Goal: Task Accomplishment & Management: Use online tool/utility

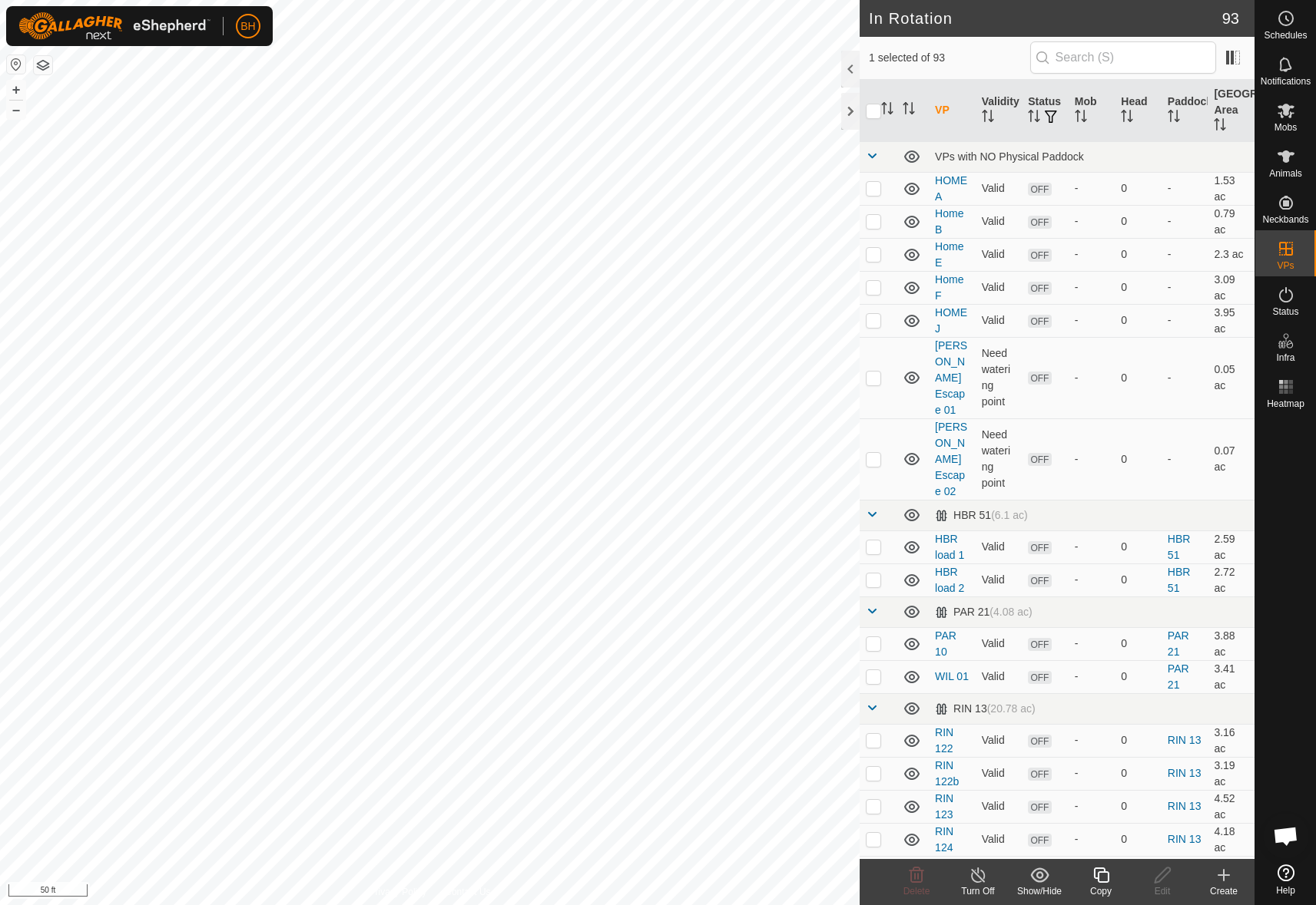
click at [1110, 886] on div "Copy" at bounding box center [1101, 891] width 62 height 14
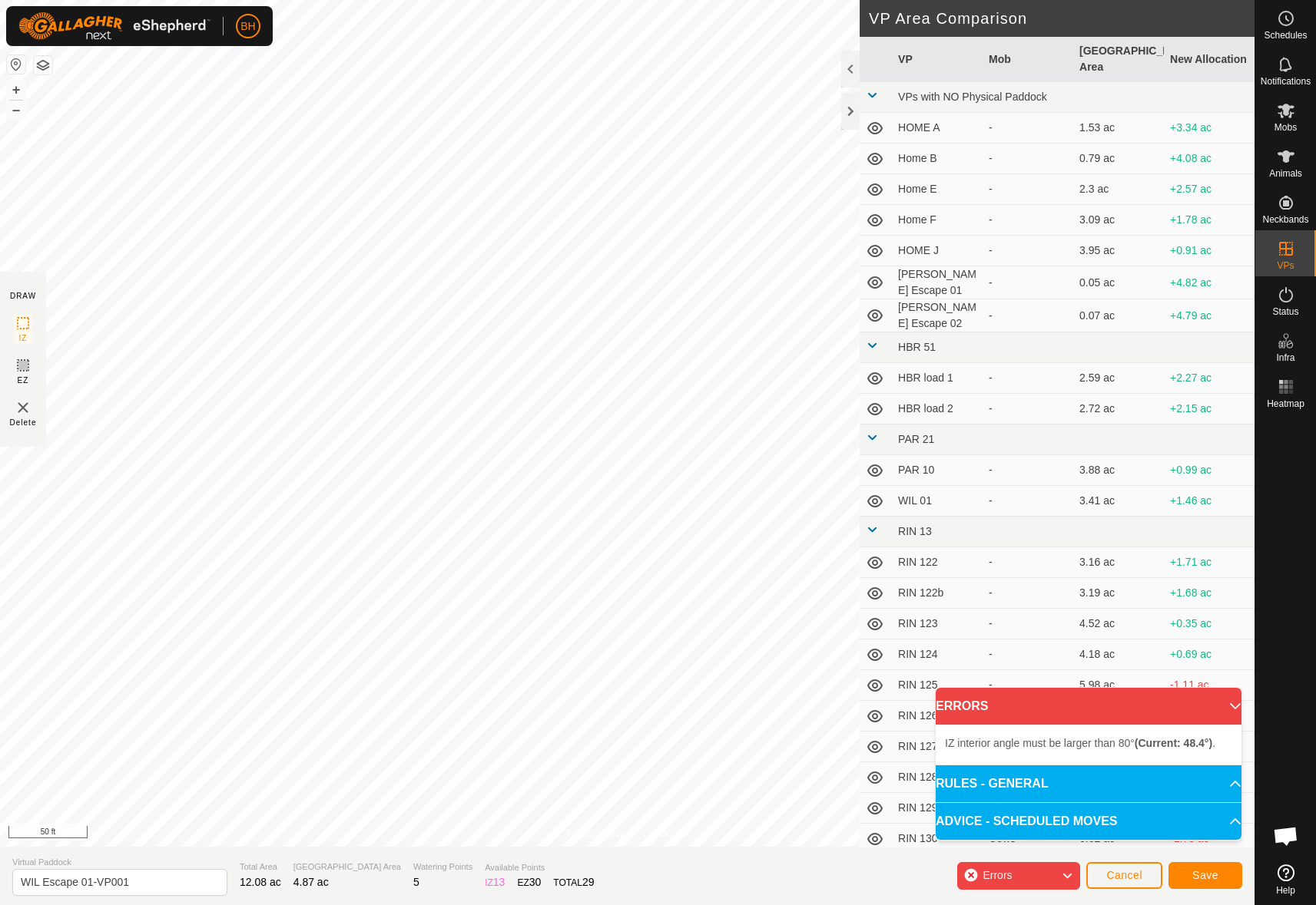
click at [855, 905] on html "BH Schedules Notifications Mobs Animals Neckbands VPs Status Infra Heatmap Help…" at bounding box center [658, 452] width 1316 height 905
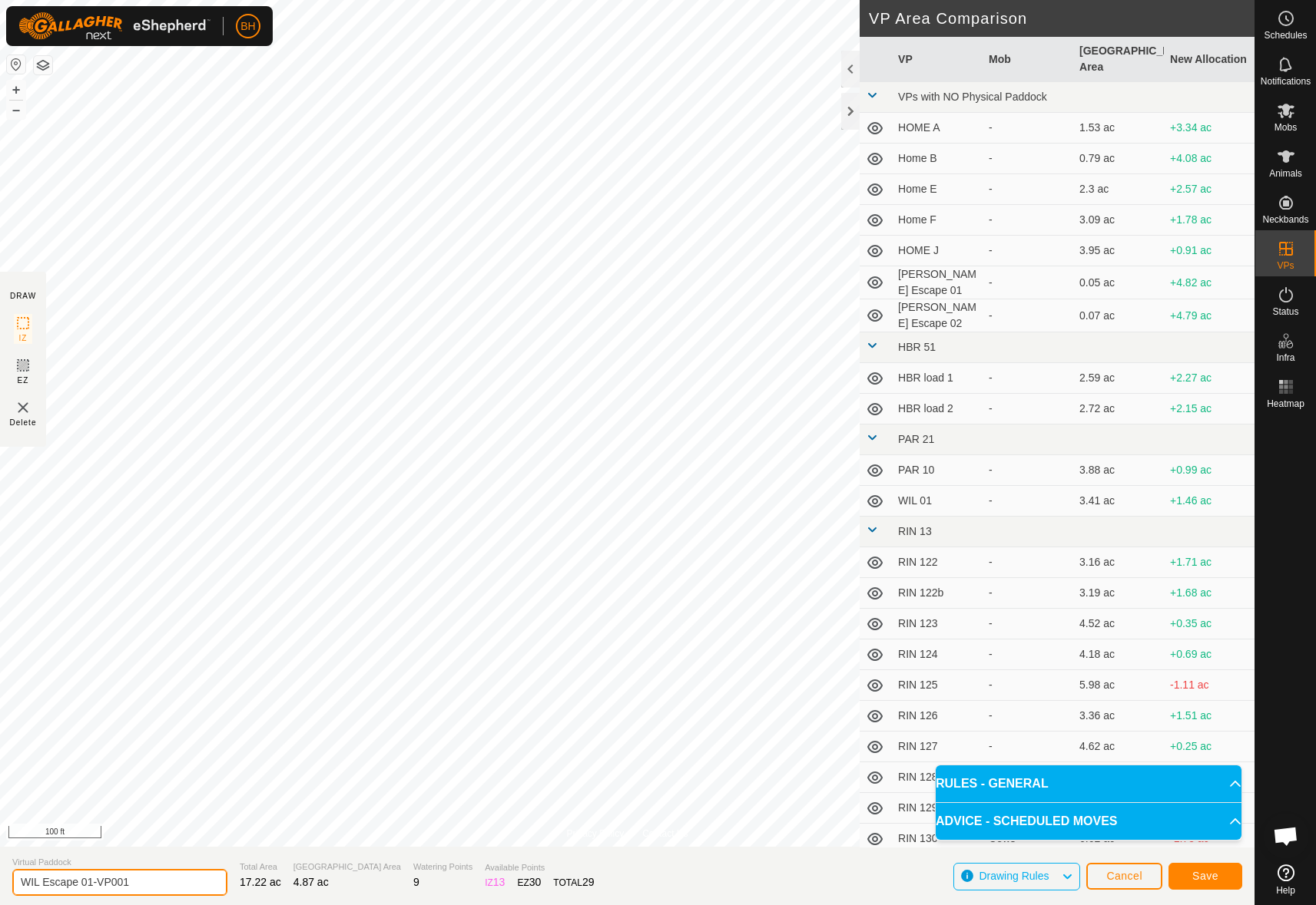
drag, startPoint x: 89, startPoint y: 880, endPoint x: 212, endPoint y: 891, distance: 123.5
click at [209, 889] on input "WIL Escape 01-VP001" at bounding box center [120, 883] width 215 height 27
type input "WIL Escape 02"
click at [1214, 871] on span "Save" at bounding box center [1205, 876] width 26 height 13
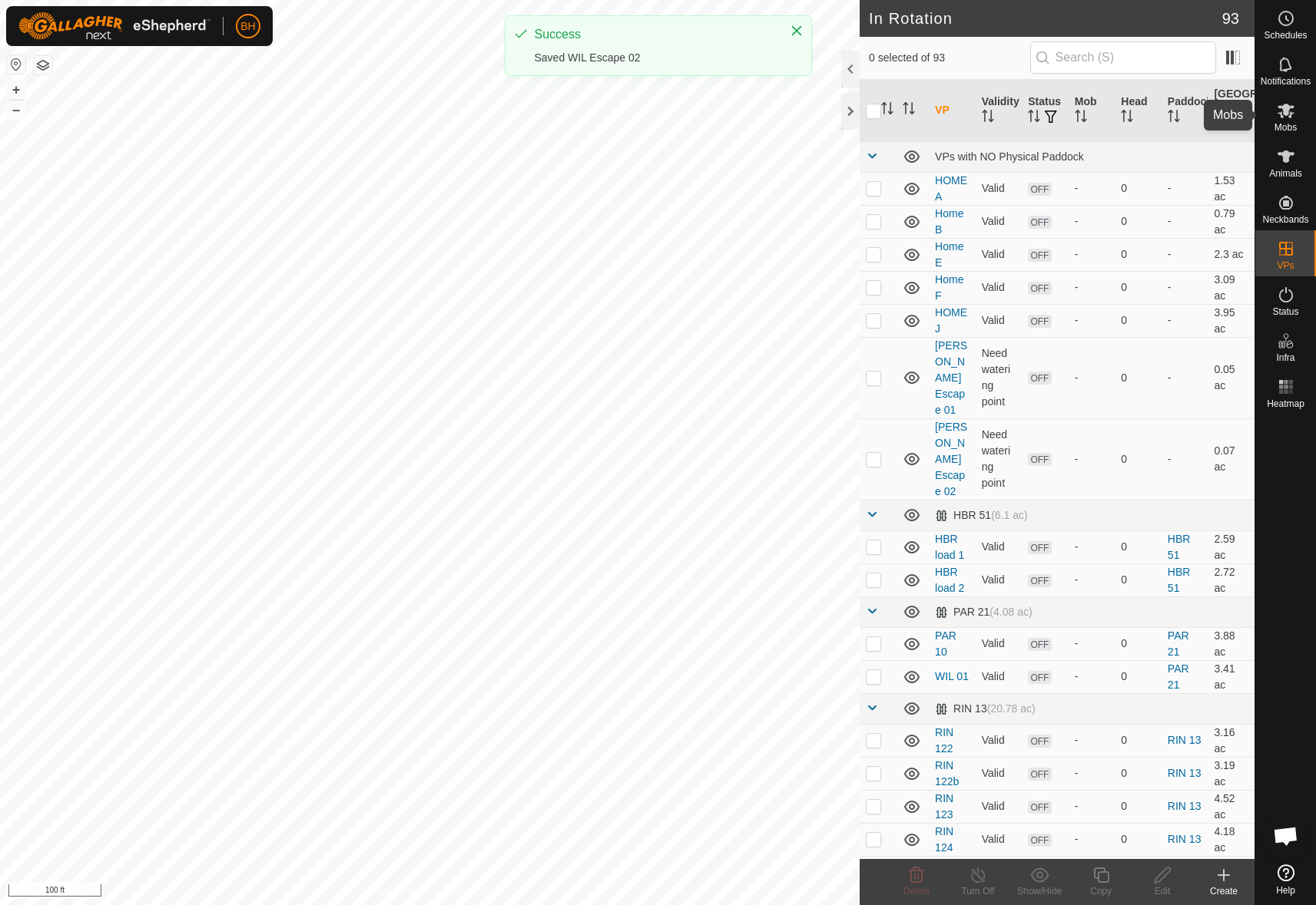
click at [1297, 114] on es-mob-svg-icon at bounding box center [1286, 110] width 28 height 24
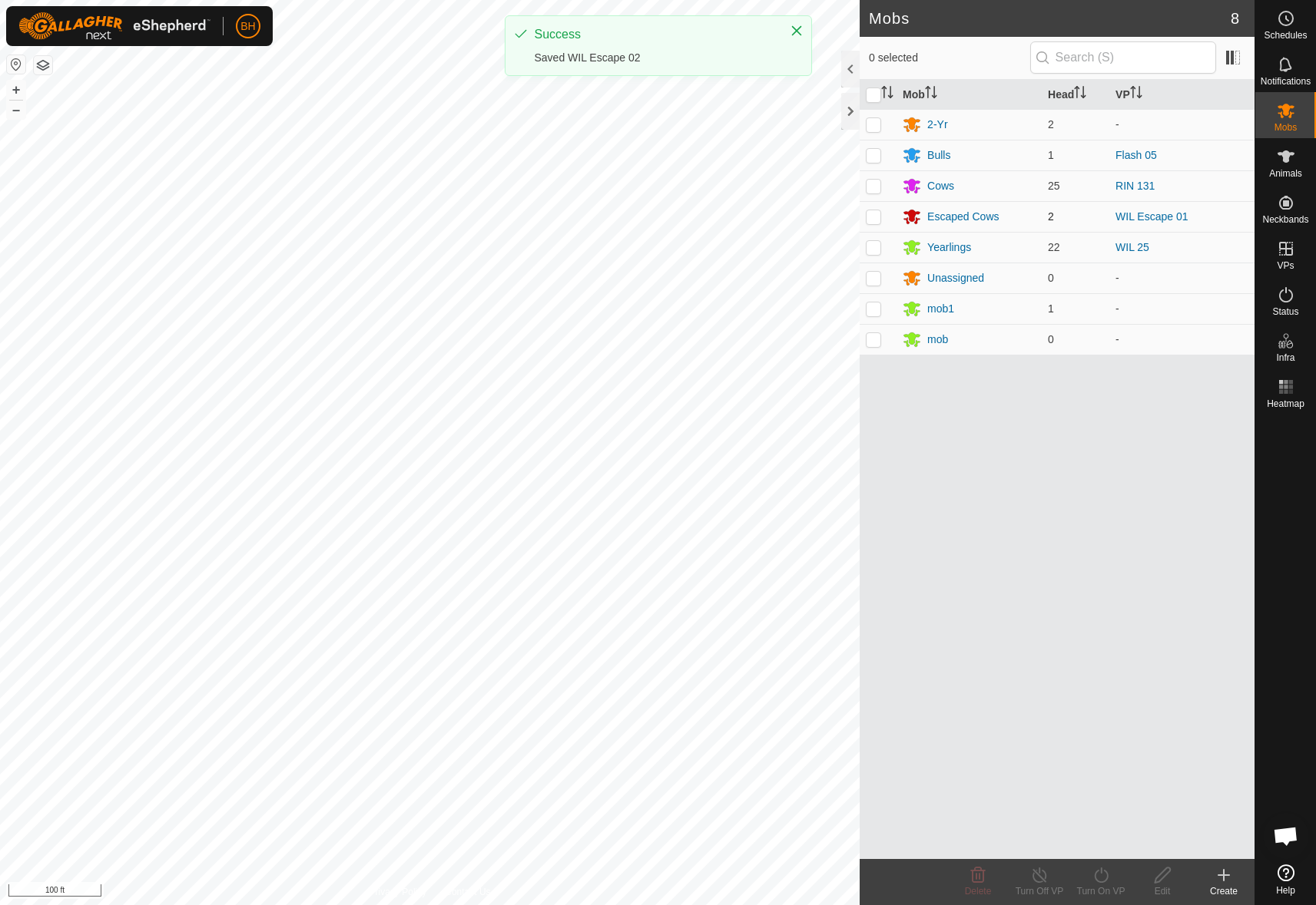
click at [876, 221] on p-checkbox at bounding box center [873, 216] width 15 height 13
checkbox input "true"
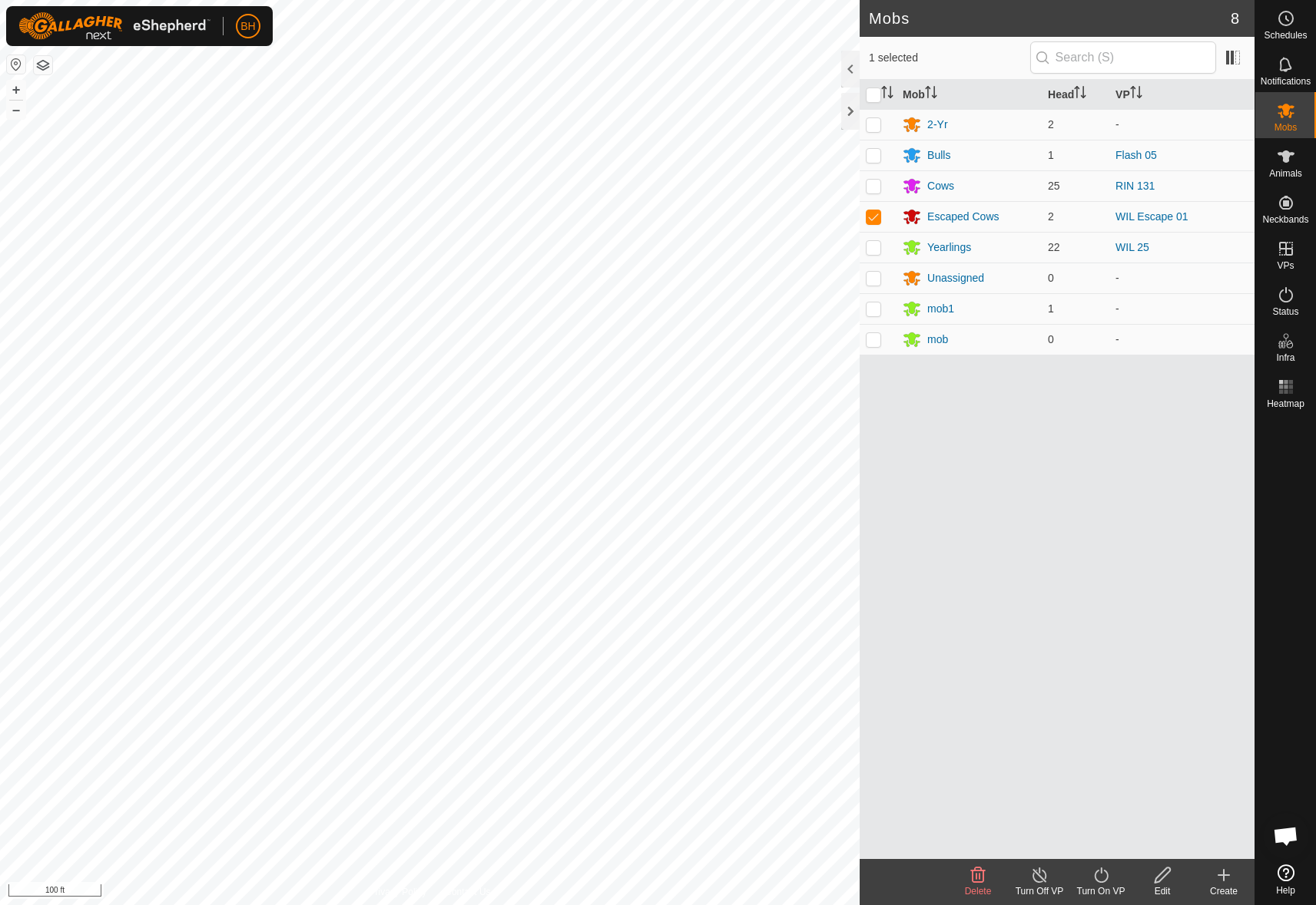
click at [1104, 880] on icon at bounding box center [1101, 875] width 19 height 19
click at [1120, 843] on link "Now" at bounding box center [1147, 842] width 152 height 30
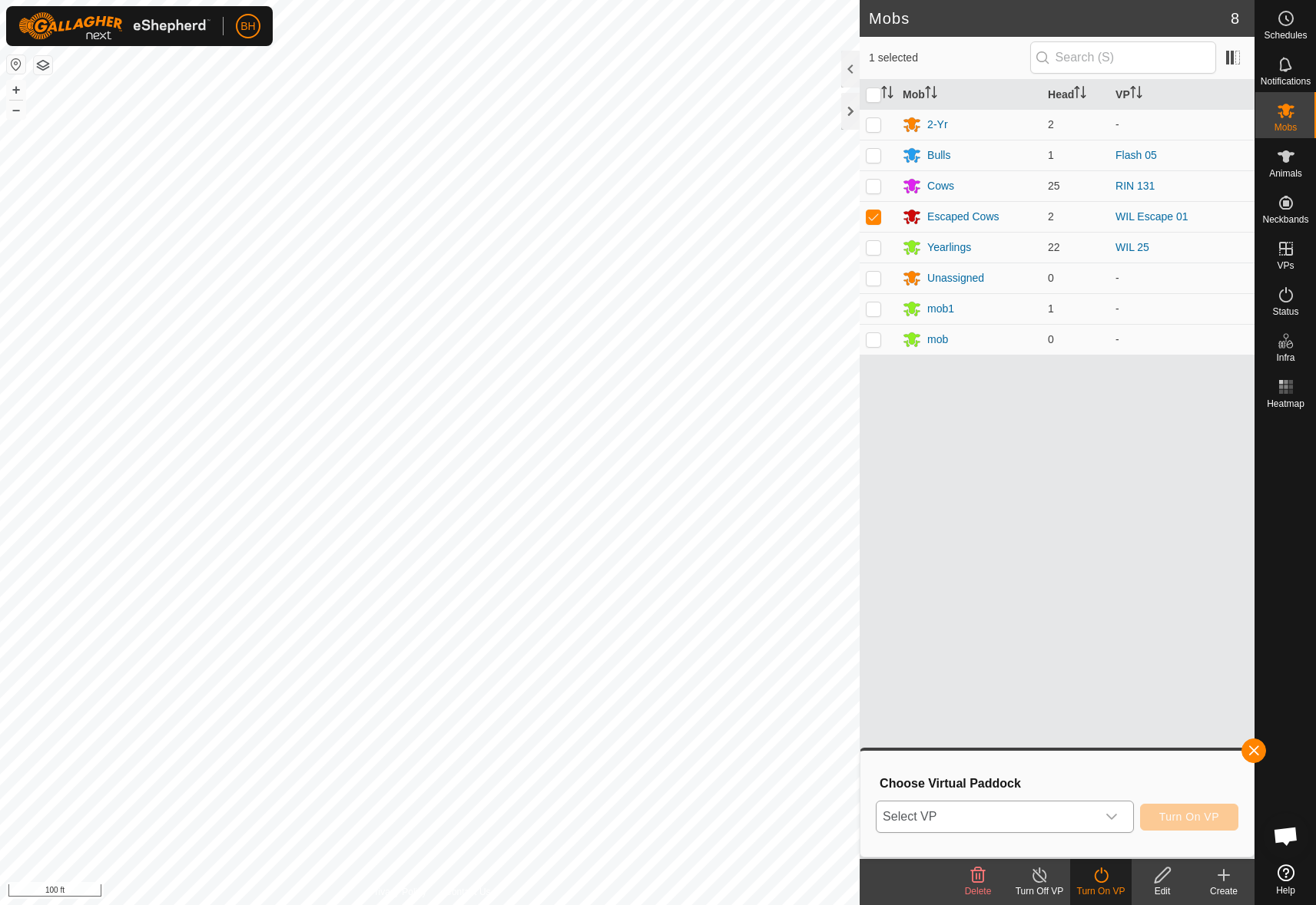
click at [1106, 810] on div "dropdown trigger" at bounding box center [1112, 817] width 30 height 30
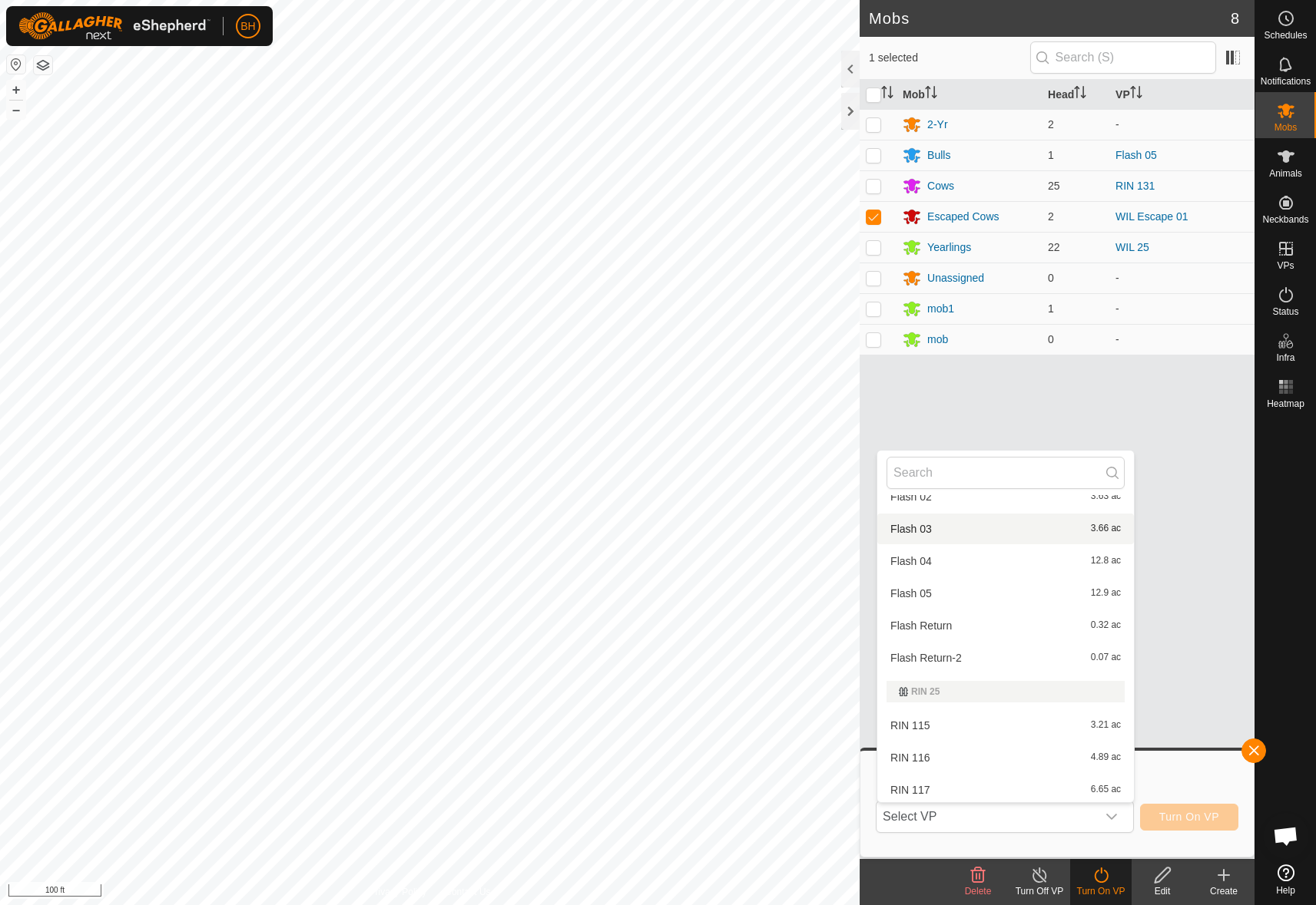
scroll to position [919, 0]
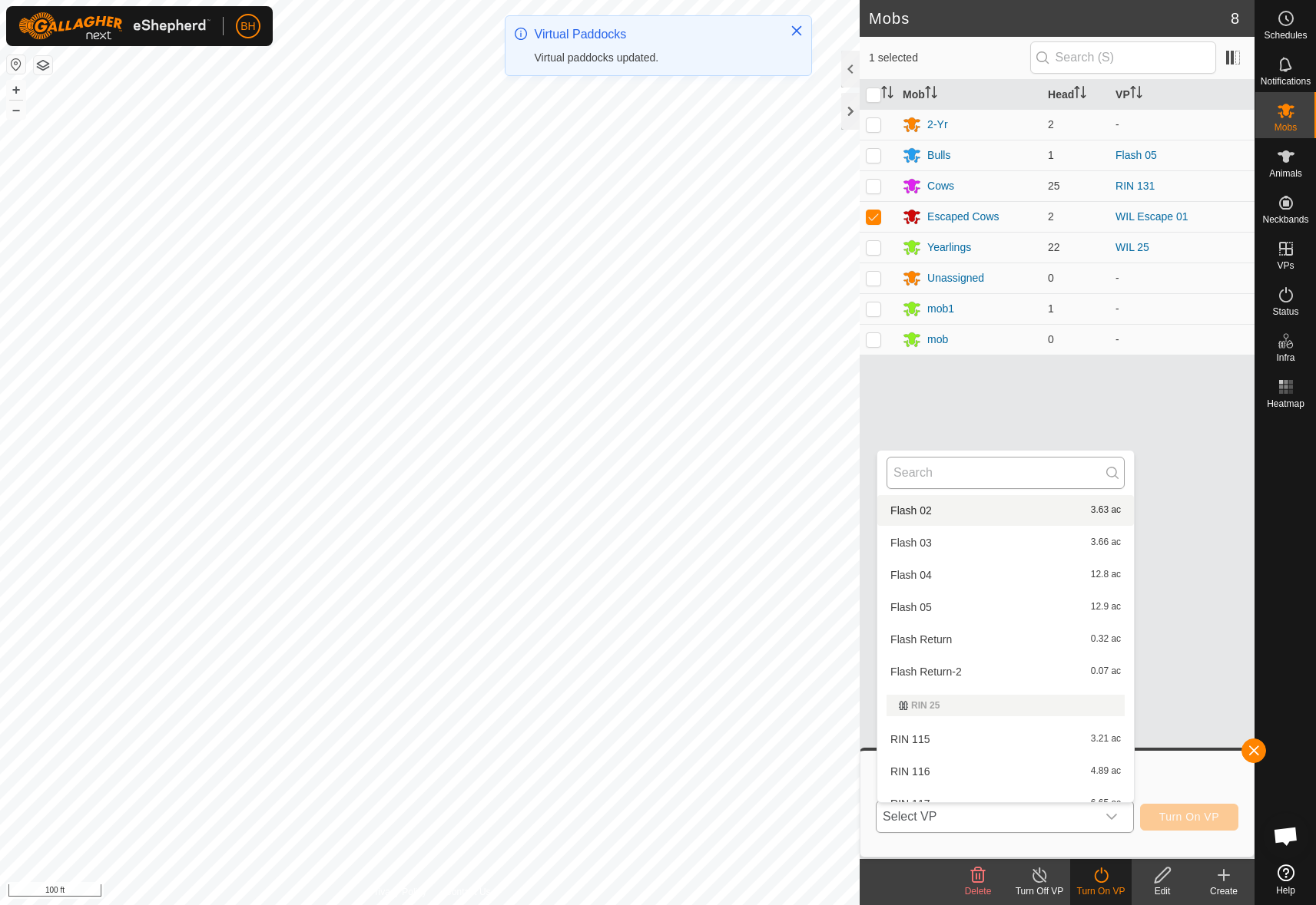
click at [1037, 469] on input "text" at bounding box center [1006, 473] width 238 height 32
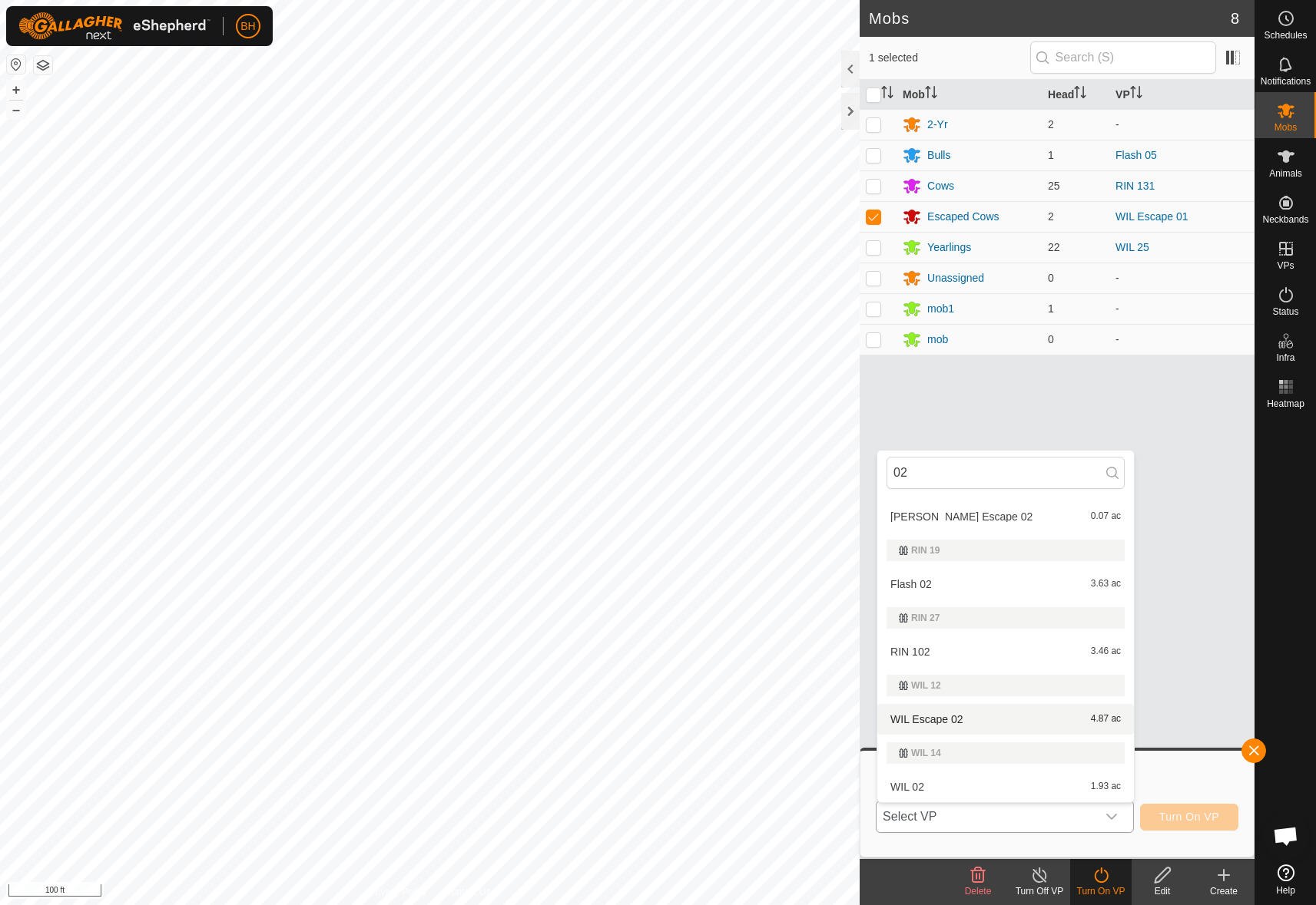
type input "02"
click at [1011, 724] on li "WIL Escape 02 4.87 ac" at bounding box center [1006, 719] width 257 height 30
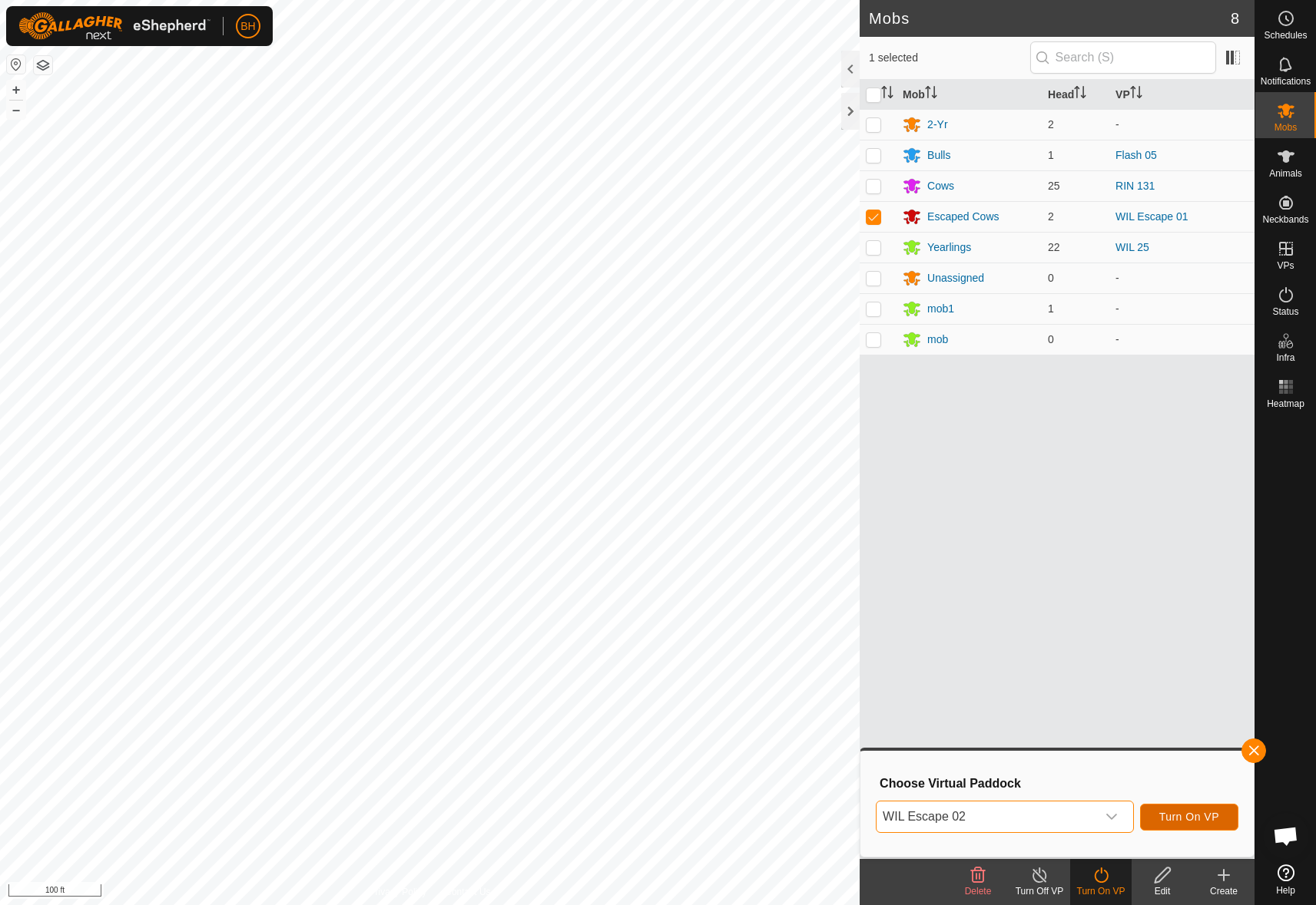
click at [1184, 813] on span "Turn On VP" at bounding box center [1189, 817] width 60 height 13
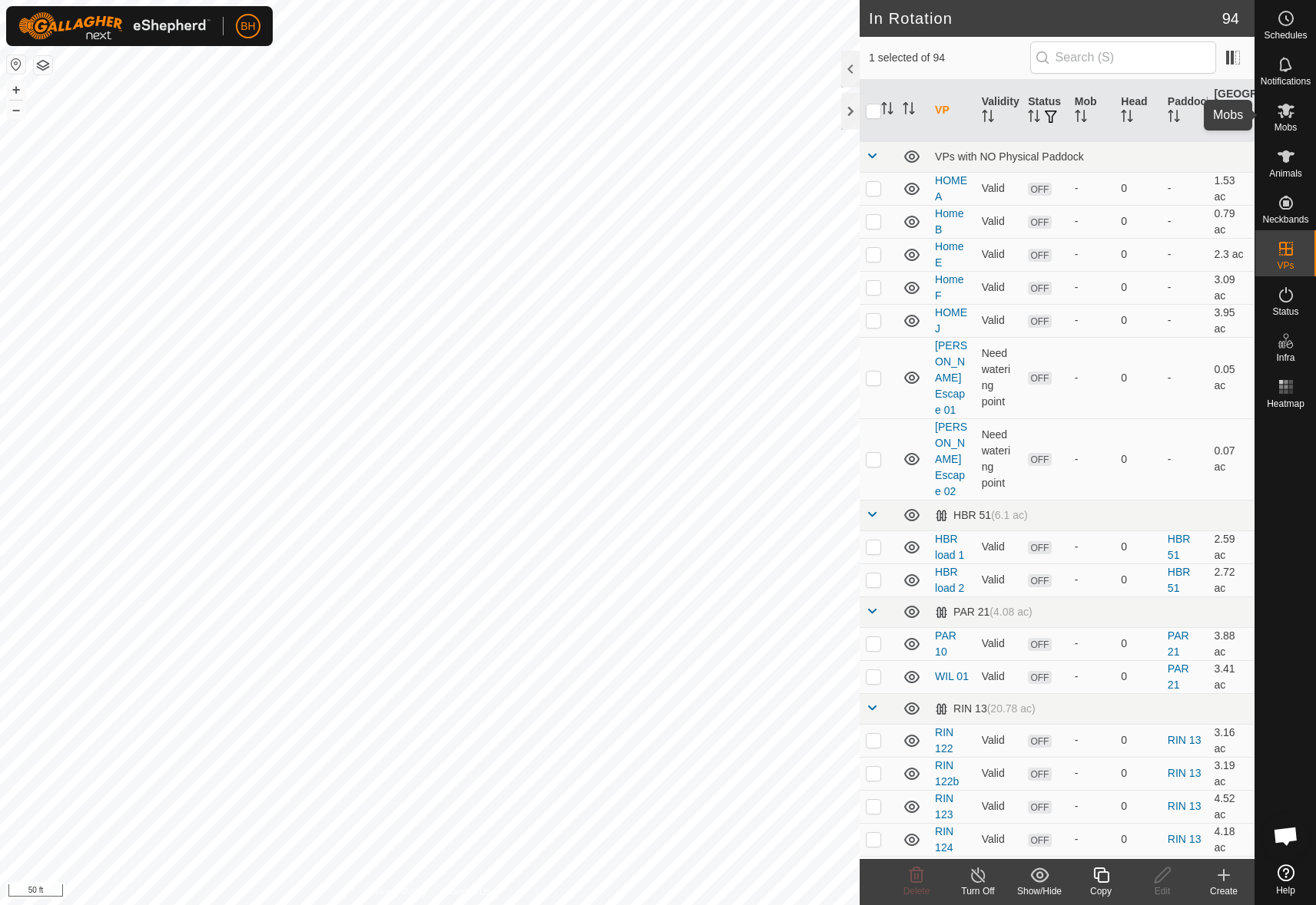
click at [1284, 127] on span "Mobs" at bounding box center [1286, 127] width 22 height 9
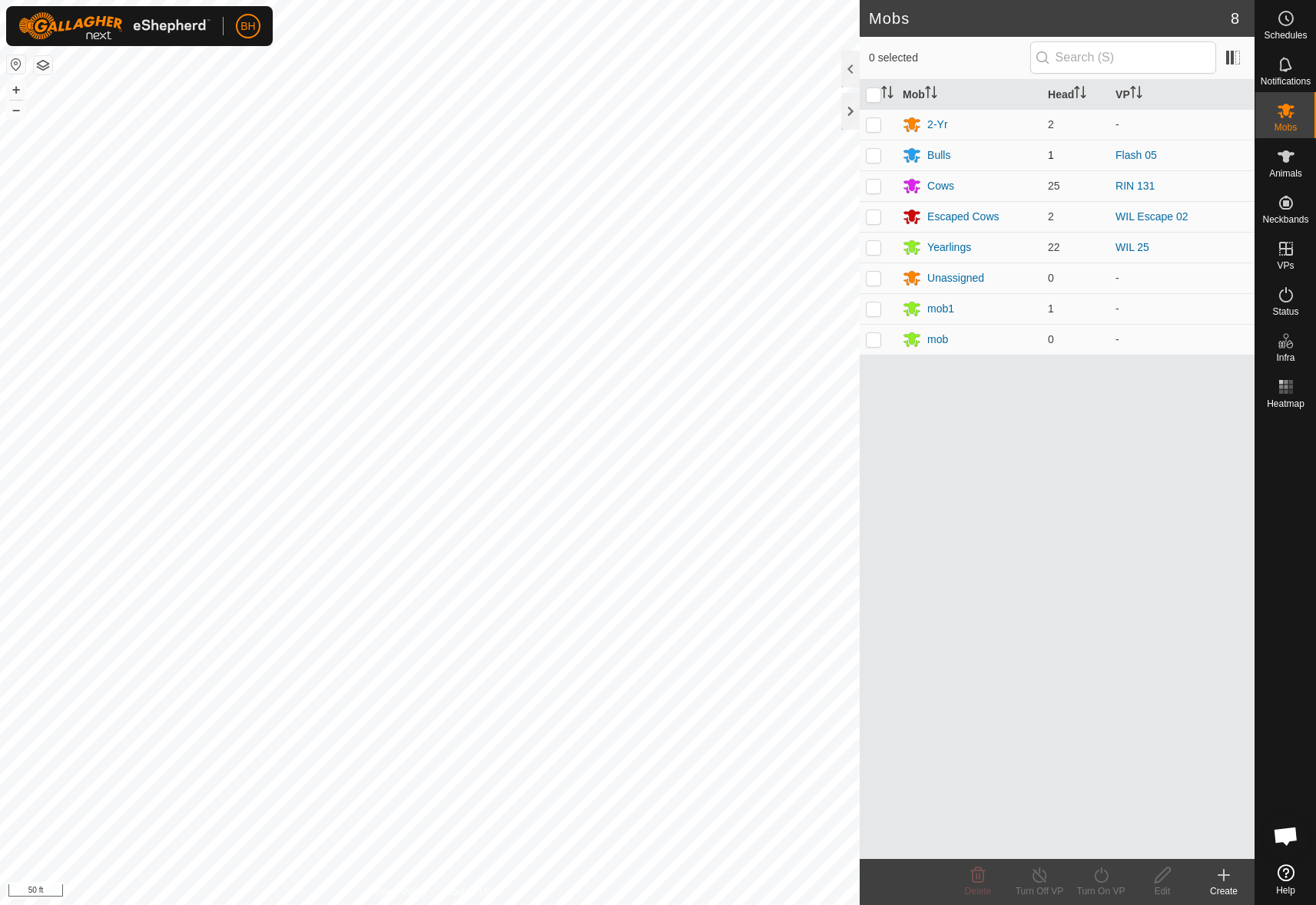
click at [872, 156] on p-checkbox at bounding box center [873, 154] width 15 height 13
checkbox input "true"
click at [1109, 894] on div "Turn On VP" at bounding box center [1101, 891] width 62 height 14
click at [1098, 845] on span "Now" at bounding box center [1092, 842] width 24 height 19
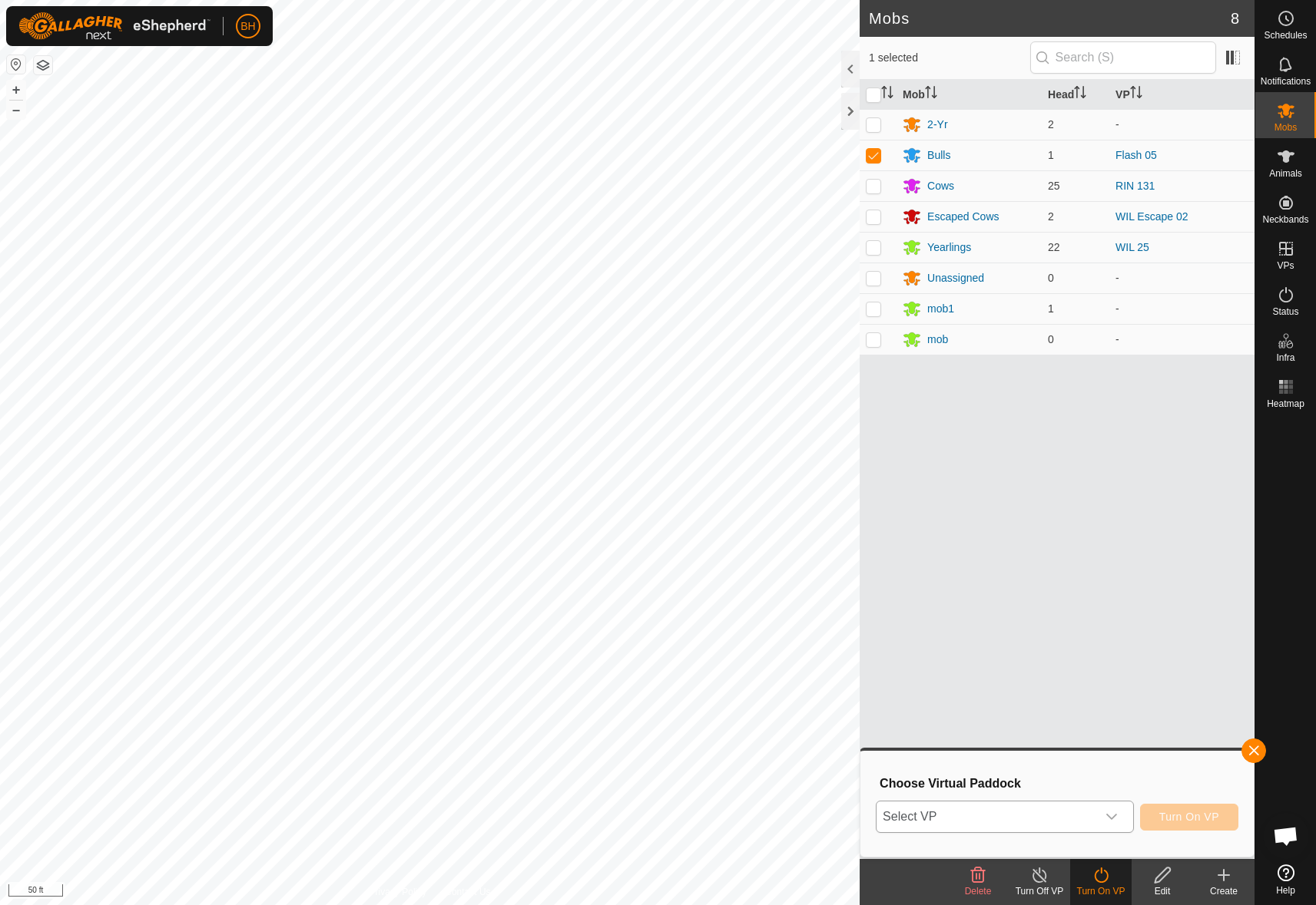
click at [1085, 821] on span "Select VP" at bounding box center [987, 817] width 220 height 30
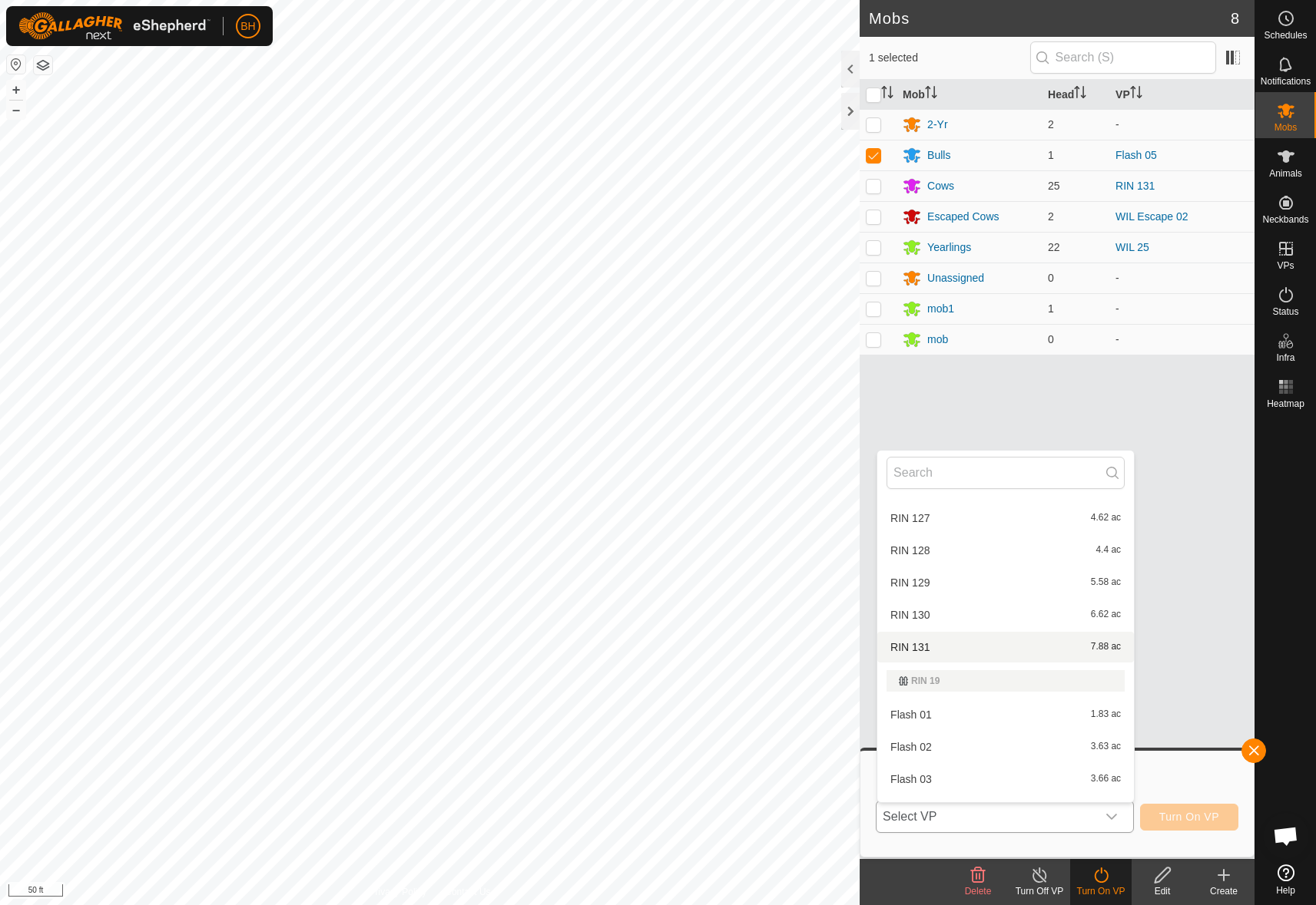
scroll to position [683, 0]
click at [1060, 645] on li "RIN 131 7.88 ac" at bounding box center [1006, 647] width 257 height 30
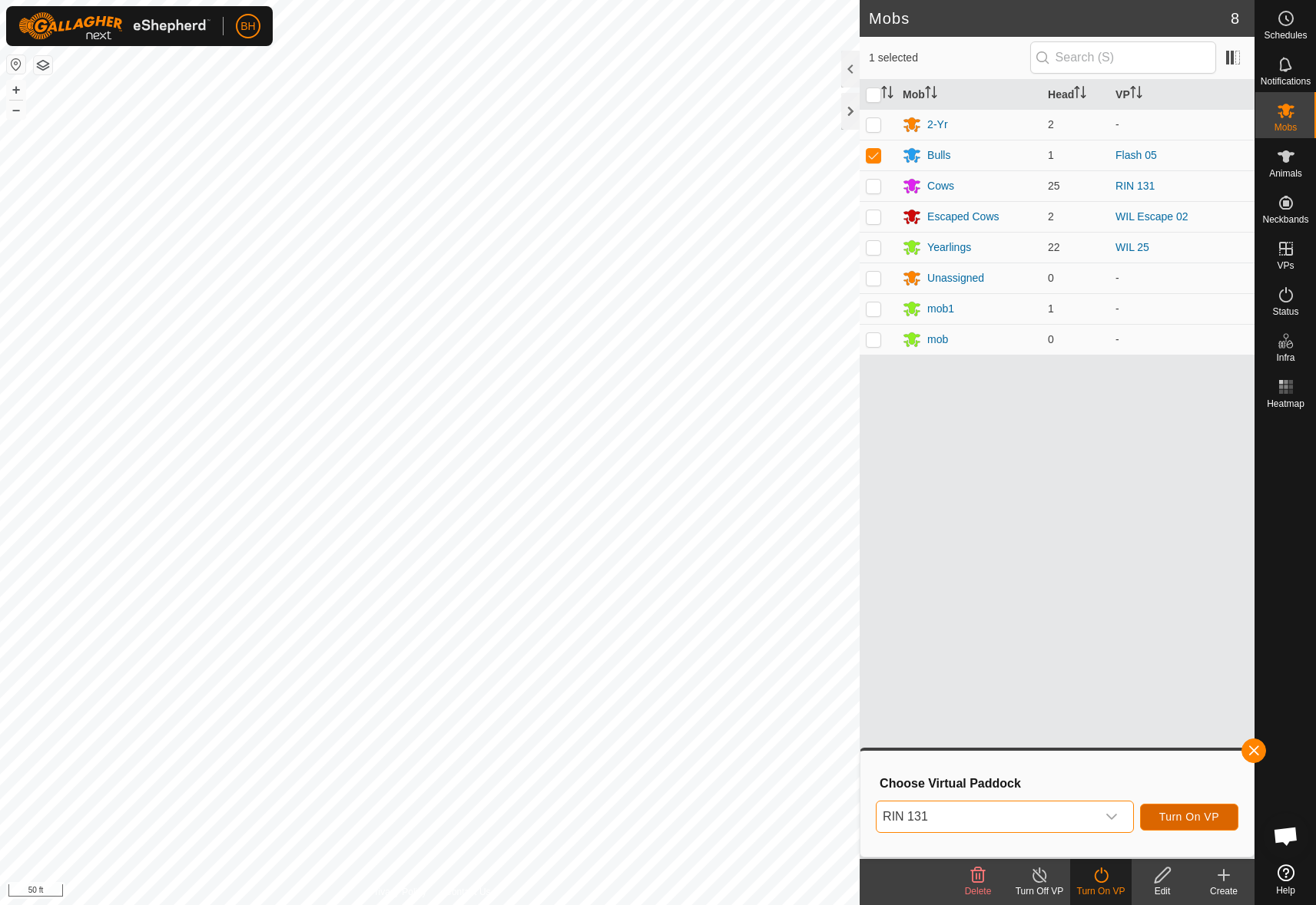
click at [1221, 821] on button "Turn On VP" at bounding box center [1189, 817] width 98 height 27
